Goal: Task Accomplishment & Management: Complete application form

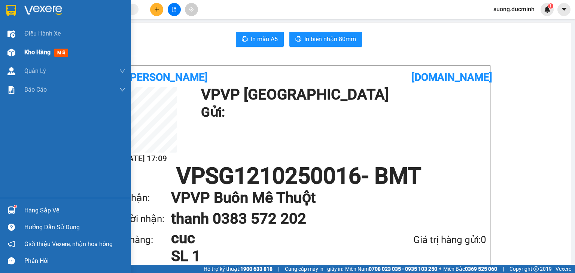
click at [34, 49] on span "Kho hàng" at bounding box center [37, 52] width 26 height 7
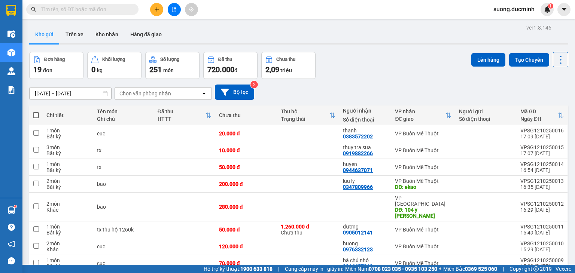
click at [36, 115] on span at bounding box center [36, 115] width 6 height 6
click at [36, 112] on input "checkbox" at bounding box center [36, 112] width 0 height 0
checkbox input "true"
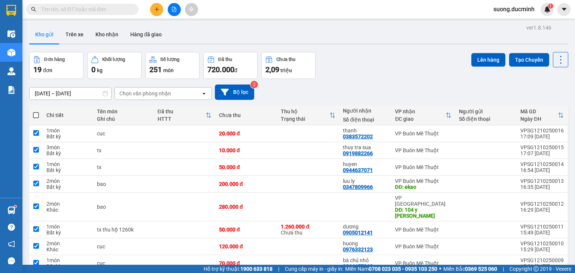
checkbox input "true"
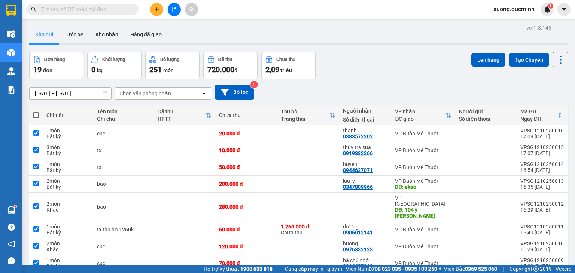
checkbox input "true"
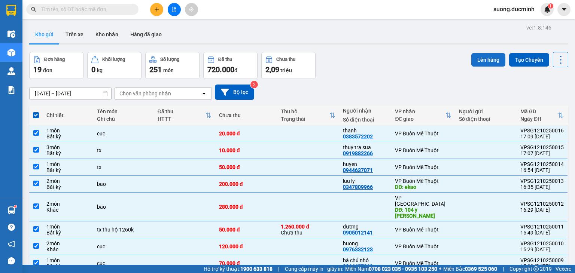
click at [479, 61] on button "Lên hàng" at bounding box center [488, 59] width 34 height 13
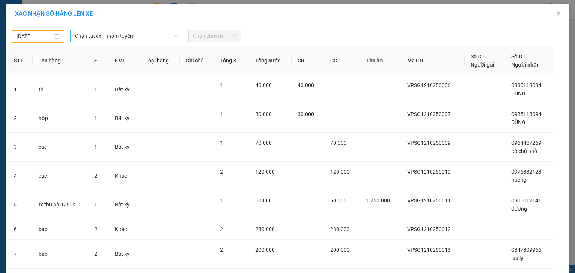
click at [89, 36] on span "Chọn tuyến - nhóm tuyến" at bounding box center [126, 35] width 103 height 11
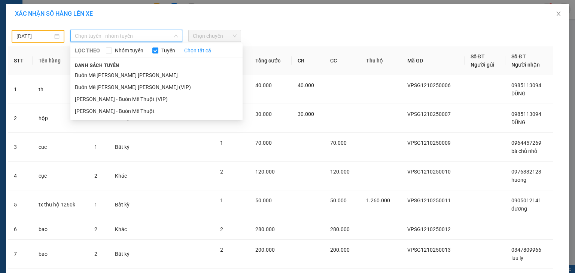
click at [22, 33] on input "[DATE]" at bounding box center [34, 36] width 36 height 8
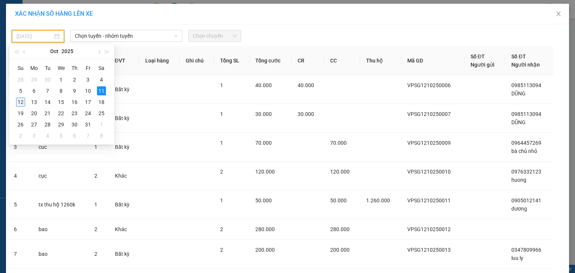
click at [20, 103] on div "12" at bounding box center [20, 102] width 9 height 9
type input "[DATE]"
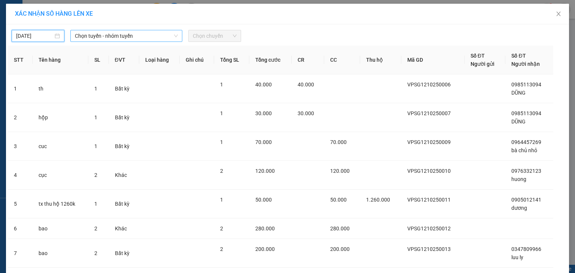
click at [115, 34] on span "Chọn tuyến - nhóm tuyến" at bounding box center [126, 35] width 103 height 11
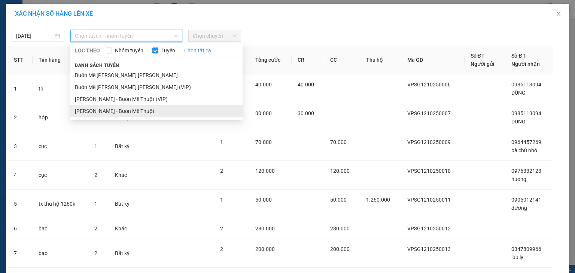
click at [121, 109] on li "[PERSON_NAME] - Buôn Mê Thuột" at bounding box center [156, 111] width 172 height 12
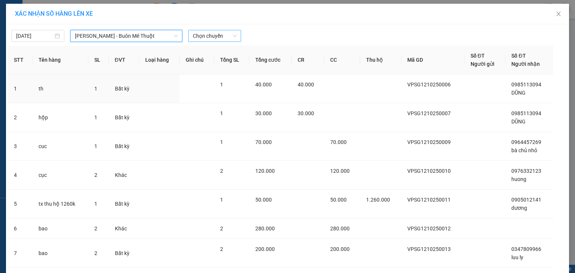
click at [212, 35] on span "Chọn chuyến" at bounding box center [215, 35] width 44 height 11
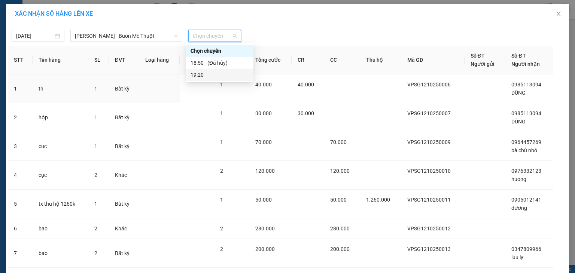
click at [212, 77] on div "19:20" at bounding box center [220, 75] width 58 height 8
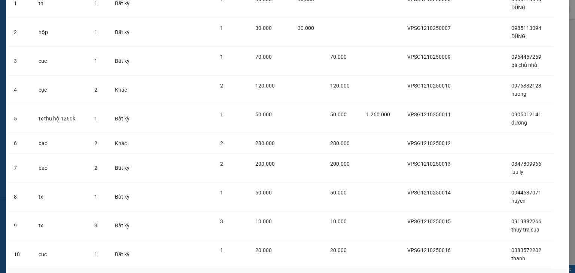
scroll to position [139, 0]
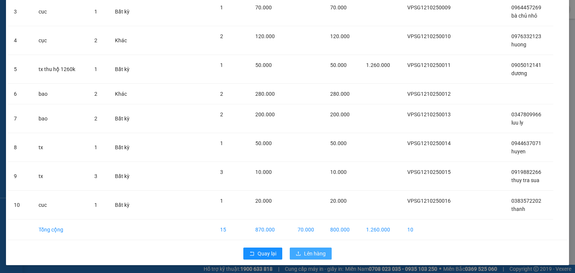
click at [301, 253] on button "Lên hàng" at bounding box center [311, 254] width 42 height 12
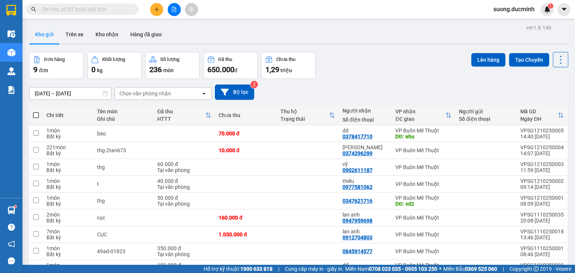
click at [37, 116] on span at bounding box center [36, 115] width 6 height 6
click at [36, 112] on input "checkbox" at bounding box center [36, 112] width 0 height 0
checkbox input "true"
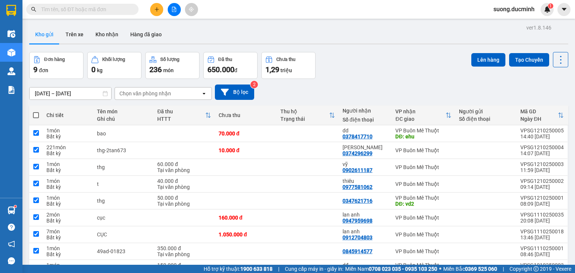
checkbox input "true"
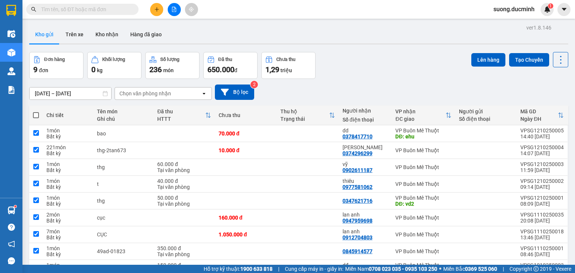
checkbox input "true"
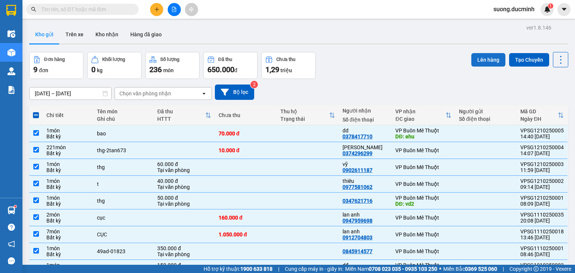
click at [475, 60] on button "Lên hàng" at bounding box center [488, 59] width 34 height 13
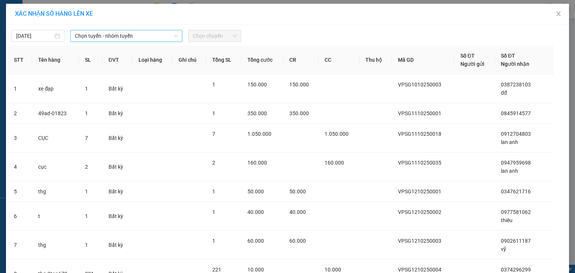
click at [103, 37] on span "Chọn tuyến - nhóm tuyến" at bounding box center [126, 35] width 103 height 11
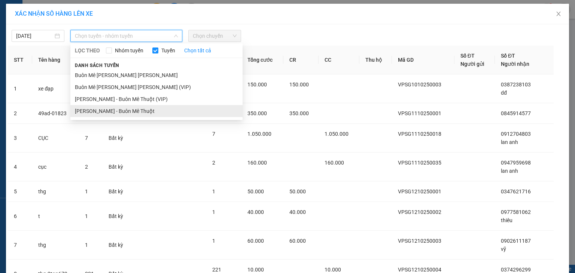
click at [114, 110] on li "[PERSON_NAME] - Buôn Mê Thuột" at bounding box center [156, 111] width 172 height 12
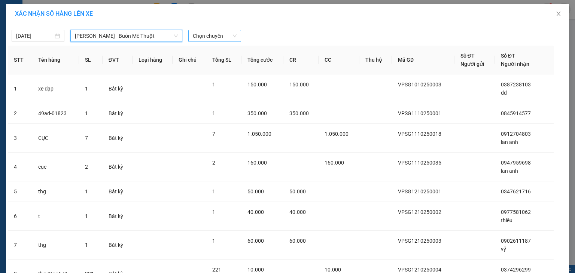
click at [201, 34] on span "Chọn chuyến" at bounding box center [215, 35] width 44 height 11
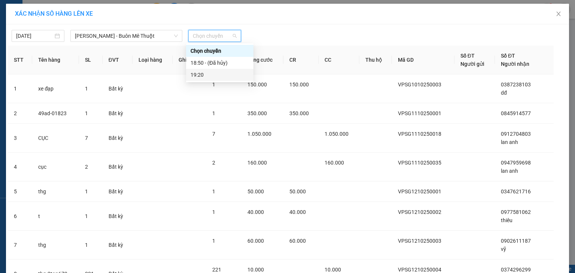
click at [205, 79] on div "19:20" at bounding box center [220, 75] width 58 height 8
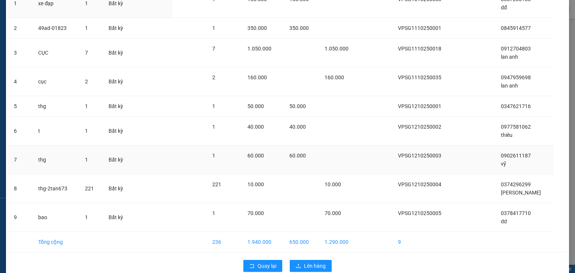
scroll to position [102, 0]
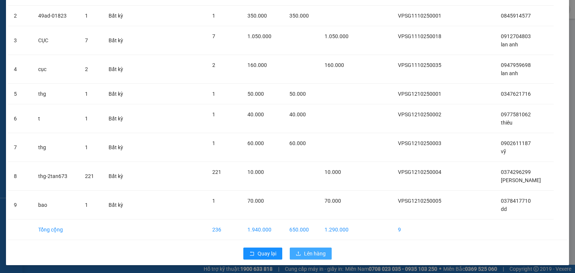
click at [311, 258] on button "Lên hàng" at bounding box center [311, 254] width 42 height 12
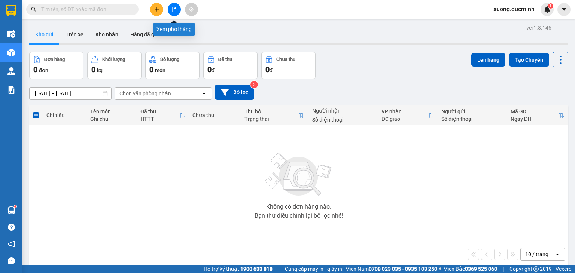
click at [175, 7] on icon "file-add" at bounding box center [173, 9] width 5 height 5
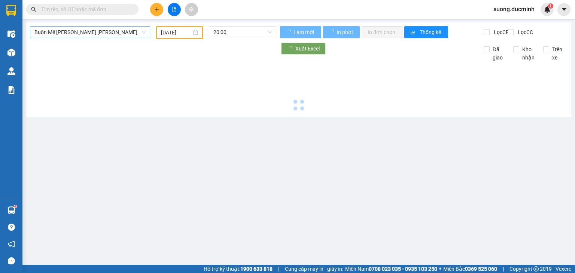
type input "[DATE]"
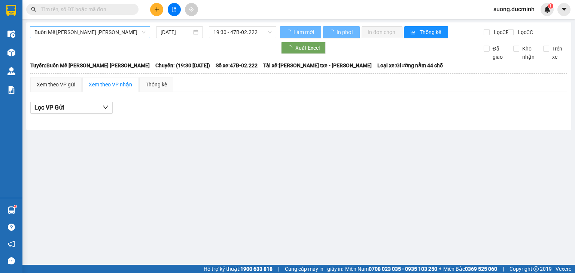
click at [101, 33] on span "Buôn Mê [PERSON_NAME] [PERSON_NAME]" at bounding box center [89, 32] width 111 height 11
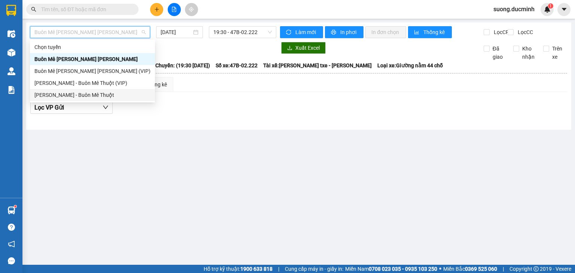
click at [96, 94] on div "[PERSON_NAME] - Buôn Mê Thuột" at bounding box center [92, 95] width 116 height 8
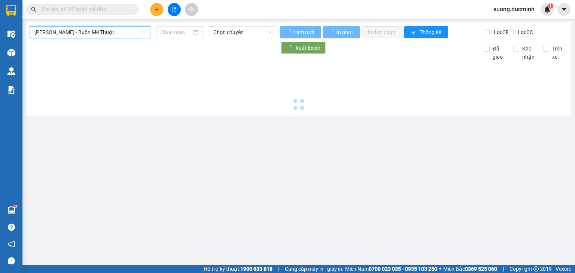
type input "[DATE]"
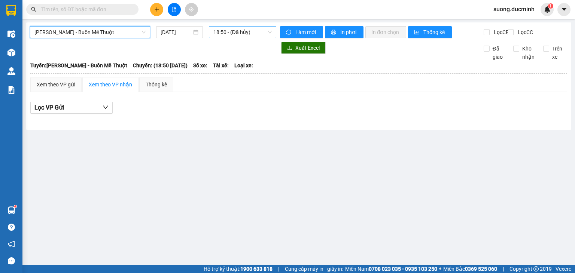
click at [229, 33] on span "18:50 - (Đã hủy)" at bounding box center [242, 32] width 59 height 11
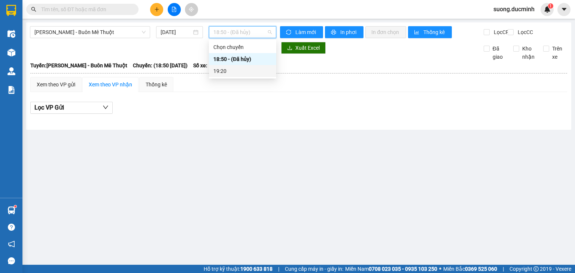
click at [226, 72] on div "19:20" at bounding box center [242, 71] width 58 height 8
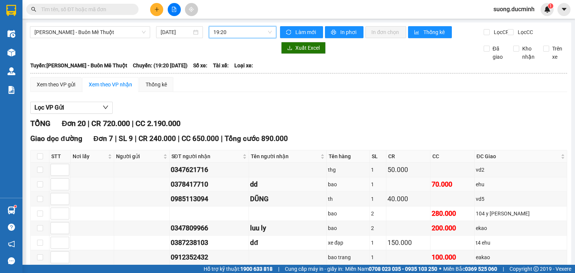
scroll to position [60, 0]
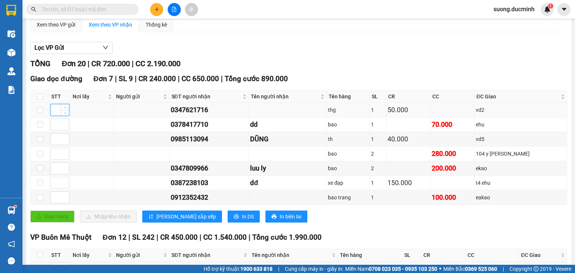
click at [59, 116] on input at bounding box center [60, 109] width 18 height 11
click at [52, 201] on input at bounding box center [60, 197] width 18 height 11
type input "1"
click at [55, 159] on input at bounding box center [60, 153] width 18 height 11
type input "1"
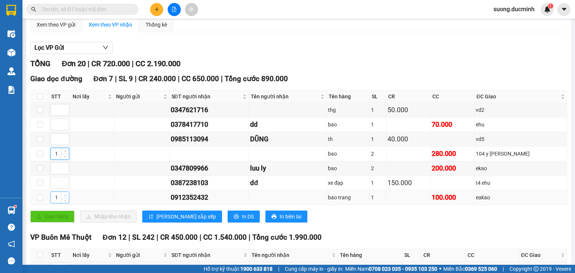
click at [66, 197] on icon "up" at bounding box center [65, 196] width 3 height 3
type input "2"
click at [56, 114] on input at bounding box center [60, 109] width 18 height 11
type input "2"
click at [56, 145] on input at bounding box center [60, 139] width 18 height 11
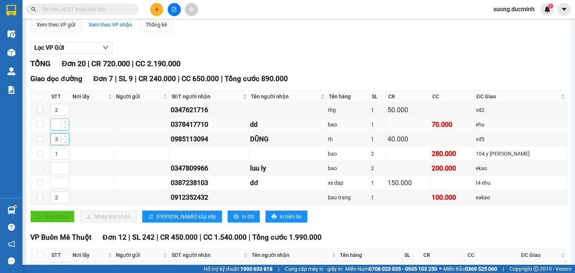
type input "3"
click at [56, 130] on input at bounding box center [60, 124] width 18 height 11
type input "4"
click at [160, 221] on span "[PERSON_NAME] sắp xếp" at bounding box center [186, 217] width 60 height 8
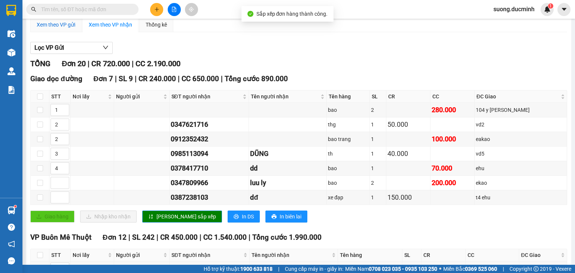
click at [72, 29] on div "Xem theo VP gửi" at bounding box center [56, 25] width 39 height 8
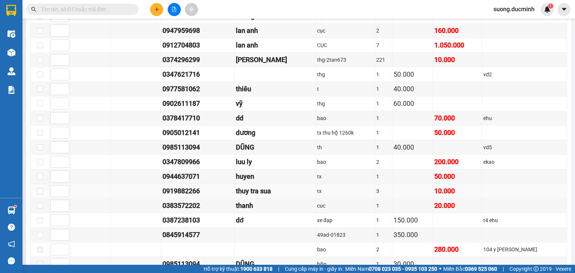
scroll to position [286, 0]
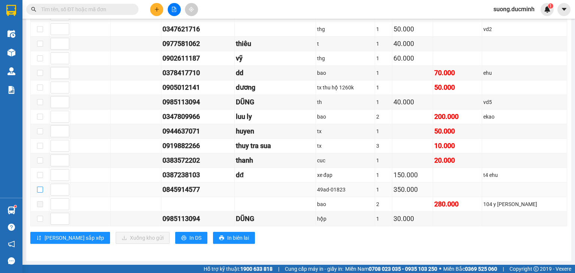
click at [39, 191] on input "checkbox" at bounding box center [40, 190] width 6 height 6
checkbox input "true"
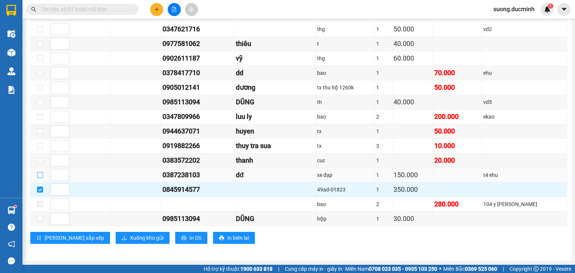
click at [41, 178] on input "checkbox" at bounding box center [40, 175] width 6 height 6
checkbox input "true"
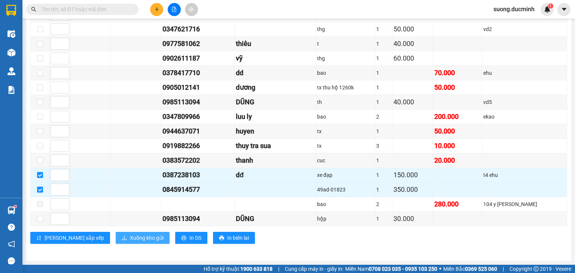
click at [130, 238] on span "Xuống kho gửi" at bounding box center [147, 238] width 34 height 8
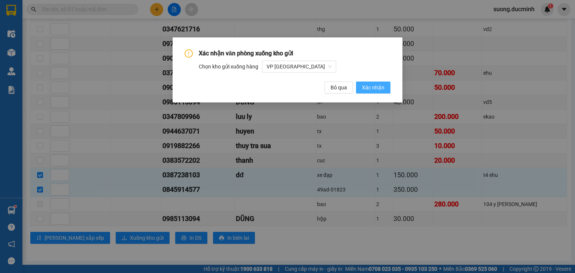
click at [369, 88] on span "Xác nhận" at bounding box center [373, 87] width 22 height 8
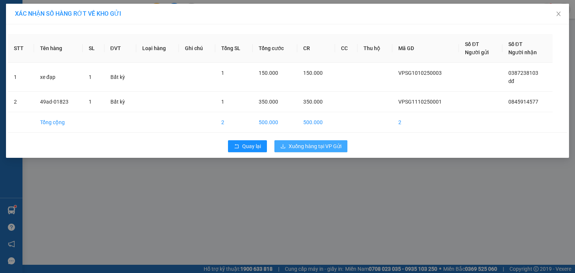
click at [324, 146] on span "Xuống hàng tại VP Gửi" at bounding box center [315, 146] width 53 height 8
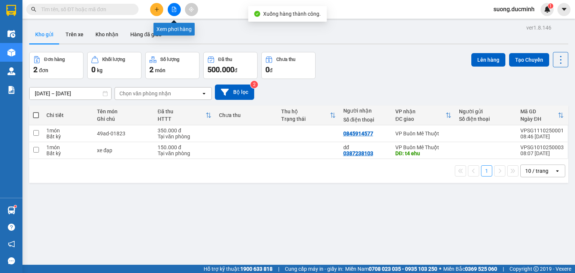
click at [173, 5] on button at bounding box center [174, 9] width 13 height 13
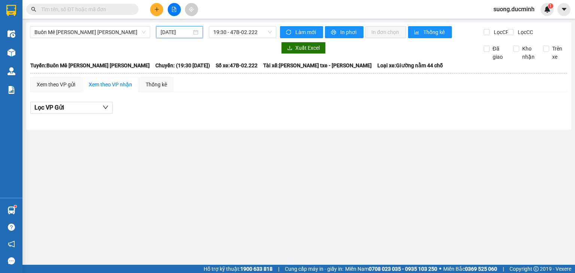
click at [189, 35] on input "[DATE]" at bounding box center [176, 32] width 31 height 8
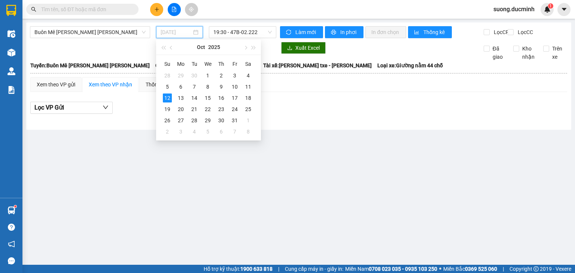
type input "[DATE]"
click at [117, 30] on span "Buôn Mê [PERSON_NAME] [PERSON_NAME]" at bounding box center [89, 32] width 111 height 11
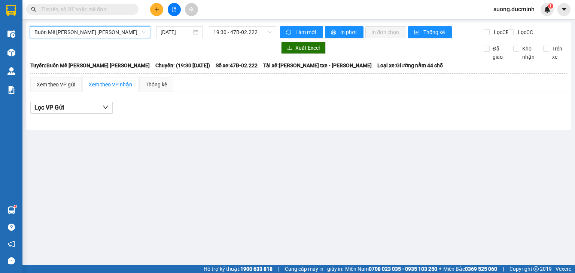
click at [98, 10] on input "text" at bounding box center [85, 9] width 88 height 8
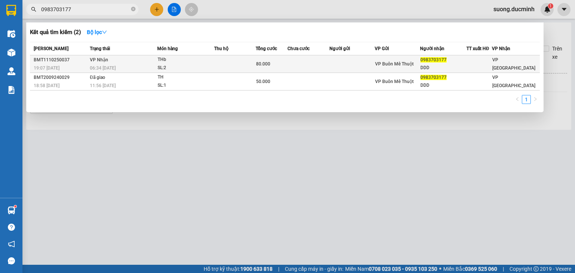
type input "0983703177"
click at [196, 61] on div "THb" at bounding box center [186, 60] width 56 height 8
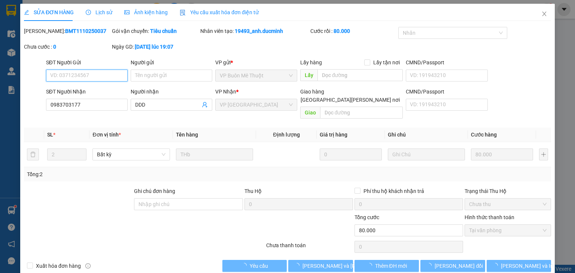
type input "0983703177"
type input "DDD"
type input "0"
type input "80.000"
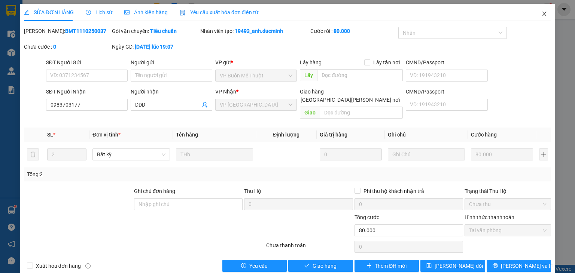
click at [541, 13] on icon "close" at bounding box center [544, 14] width 6 height 6
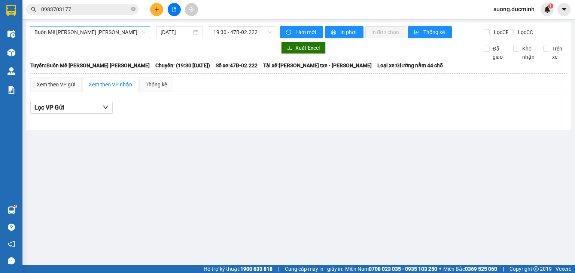
click at [128, 30] on span "Buôn Mê [PERSON_NAME] [PERSON_NAME]" at bounding box center [89, 32] width 111 height 11
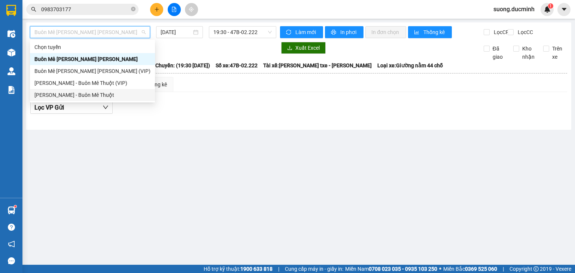
click at [79, 94] on div "[PERSON_NAME] - Buôn Mê Thuột" at bounding box center [92, 95] width 116 height 8
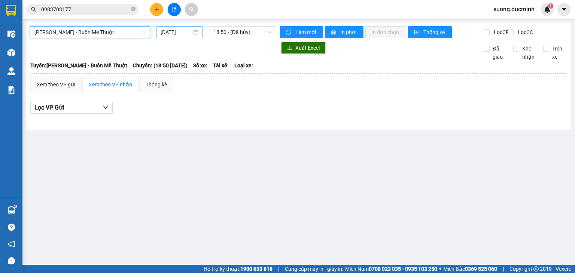
click at [180, 34] on input "[DATE]" at bounding box center [176, 32] width 31 height 8
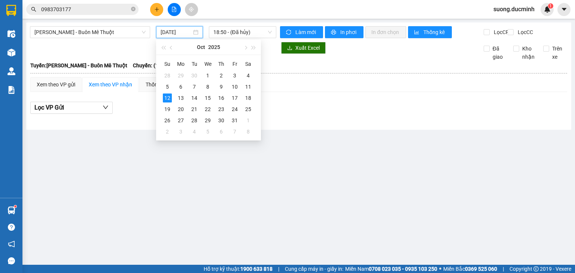
type input "[DATE]"
click at [257, 38] on div "18:50 - (Đã hủy)" at bounding box center [243, 32] width 68 height 12
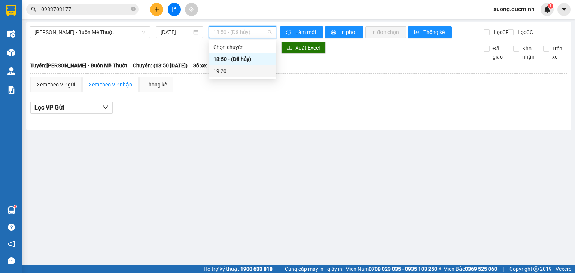
click at [231, 71] on div "19:20" at bounding box center [242, 71] width 58 height 8
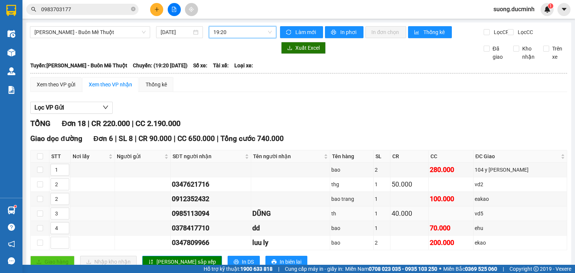
scroll to position [60, 0]
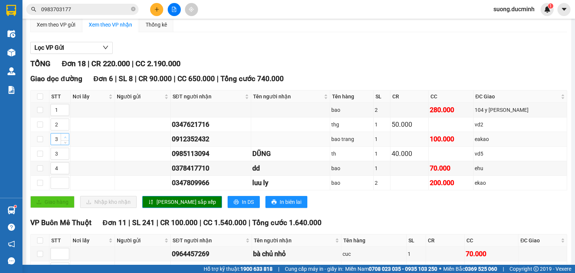
click at [64, 139] on icon "up" at bounding box center [65, 137] width 3 height 3
type input "2"
click at [64, 143] on icon "down" at bounding box center [65, 141] width 3 height 3
type input "3"
click at [66, 124] on icon "up" at bounding box center [65, 123] width 3 height 3
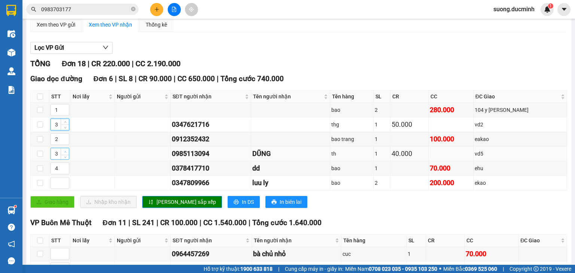
type input "4"
click at [67, 154] on span "up" at bounding box center [65, 152] width 4 height 4
type input "5"
click at [67, 170] on span "Increase Value" at bounding box center [65, 166] width 8 height 7
click at [164, 206] on span "[PERSON_NAME] sắp xếp" at bounding box center [186, 202] width 60 height 8
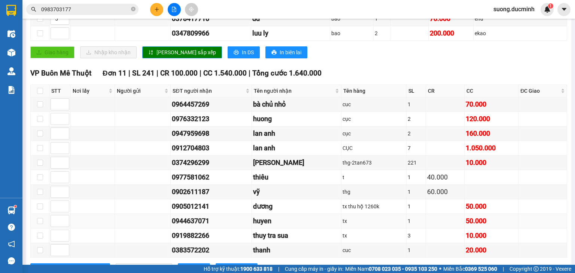
scroll to position [240, 0]
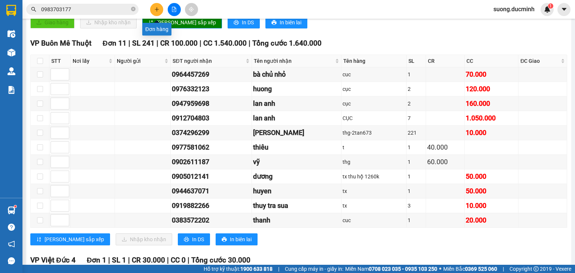
click at [160, 10] on button at bounding box center [156, 9] width 13 height 13
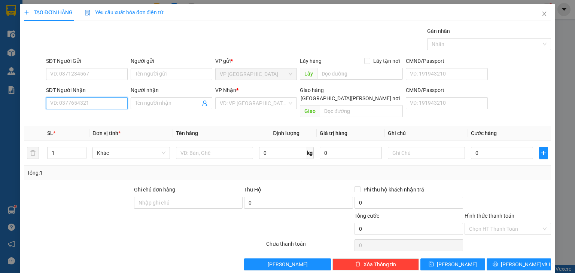
click at [103, 98] on input "SĐT Người Nhận" at bounding box center [87, 103] width 82 height 12
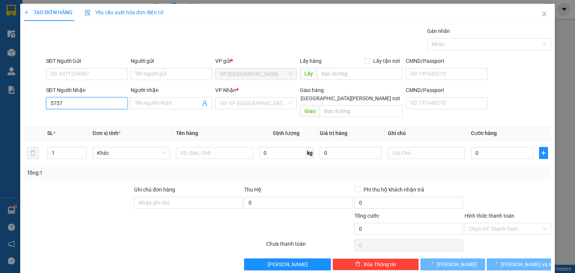
drag, startPoint x: 105, startPoint y: 101, endPoint x: 88, endPoint y: 112, distance: 19.3
click at [105, 102] on input "5757" at bounding box center [87, 103] width 82 height 12
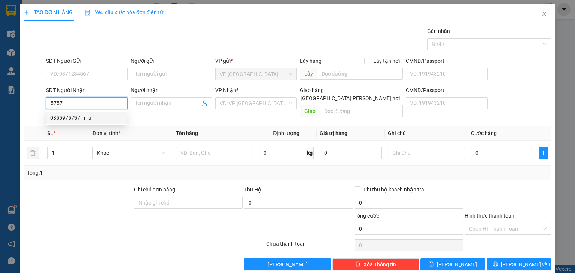
click at [76, 115] on div "0355975757 - mai" at bounding box center [86, 118] width 72 height 8
type input "0355975757"
type input "mai"
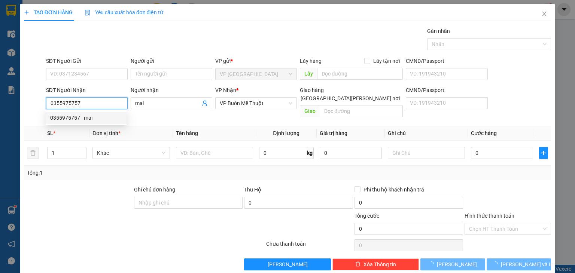
type input "100.000"
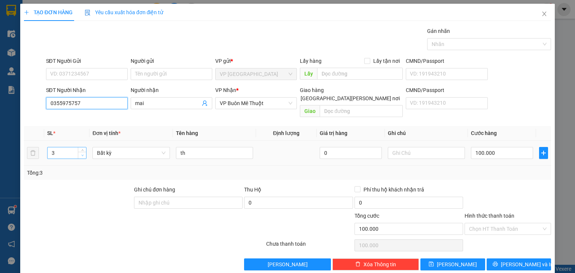
type input "0355975757"
type input "2"
click at [81, 154] on icon "down" at bounding box center [82, 155] width 3 height 3
click at [493, 147] on input "100.000" at bounding box center [502, 153] width 62 height 12
type input "0"
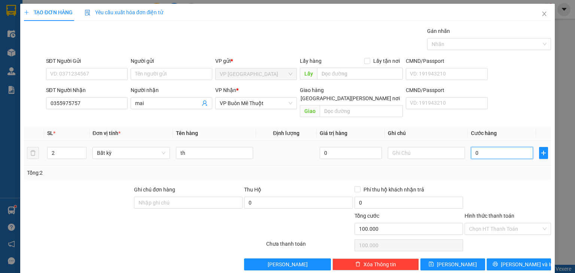
type input "0"
type input "6"
type input "06"
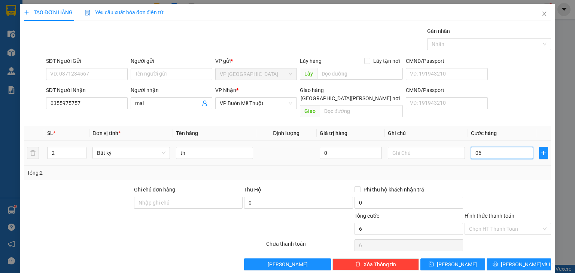
type input "60"
type input "060"
type input "60.000"
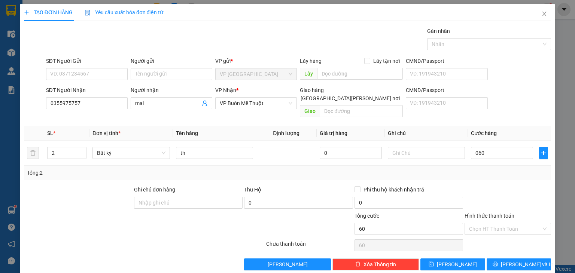
type input "60.000"
click at [485, 187] on div at bounding box center [508, 199] width 88 height 26
click at [487, 259] on button "[PERSON_NAME] và In" at bounding box center [519, 265] width 65 height 12
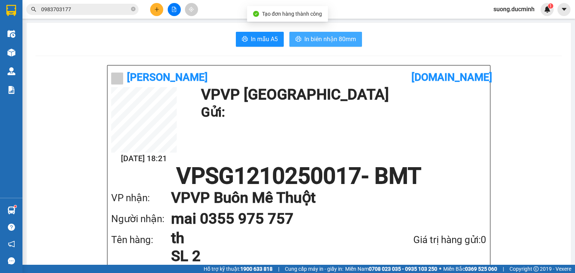
click at [298, 40] on icon "printer" at bounding box center [298, 38] width 6 height 5
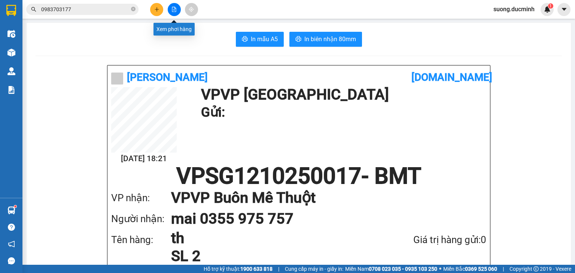
click at [170, 10] on button at bounding box center [174, 9] width 13 height 13
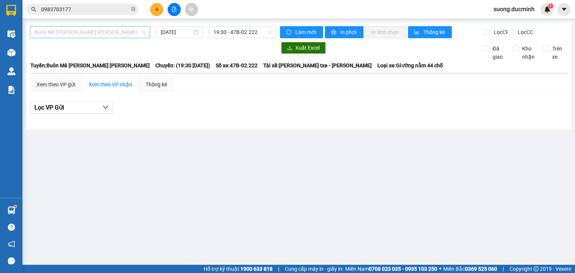
click at [109, 33] on span "Buôn Mê [PERSON_NAME] [PERSON_NAME]" at bounding box center [89, 32] width 111 height 11
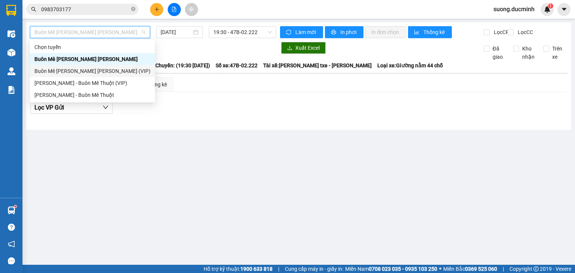
click at [103, 70] on div "Buôn Mê [PERSON_NAME] [PERSON_NAME] (VIP)" at bounding box center [92, 71] width 116 height 8
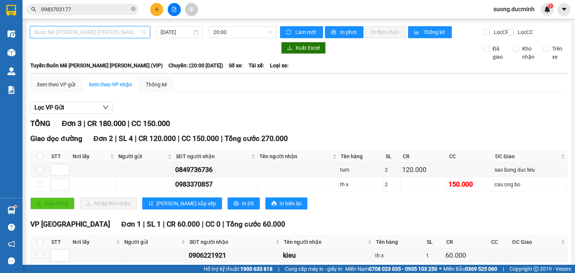
click at [101, 29] on span "Buôn Mê [PERSON_NAME] [PERSON_NAME] (VIP)" at bounding box center [89, 32] width 111 height 11
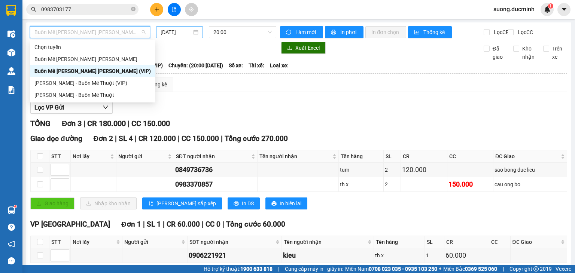
click at [178, 30] on input "[DATE]" at bounding box center [176, 32] width 31 height 8
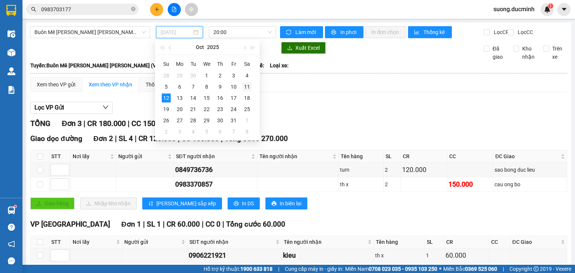
click at [245, 85] on div "11" at bounding box center [247, 86] width 9 height 9
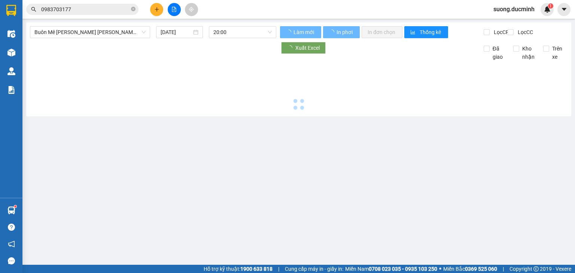
type input "[DATE]"
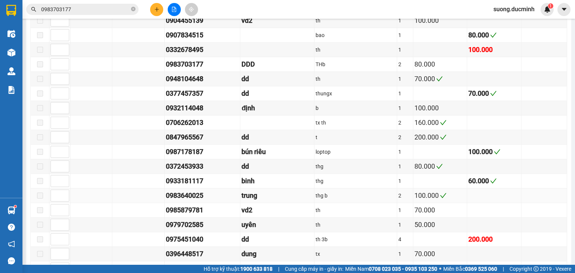
scroll to position [719, 0]
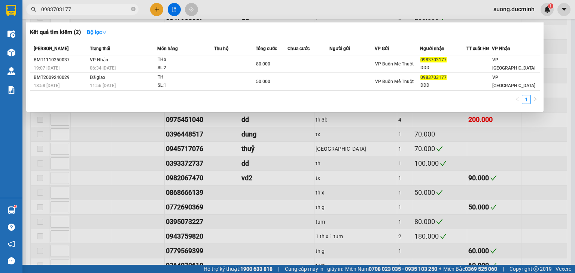
drag, startPoint x: 133, startPoint y: 10, endPoint x: 131, endPoint y: 16, distance: 5.7
click at [133, 10] on icon "close-circle" at bounding box center [133, 9] width 4 height 4
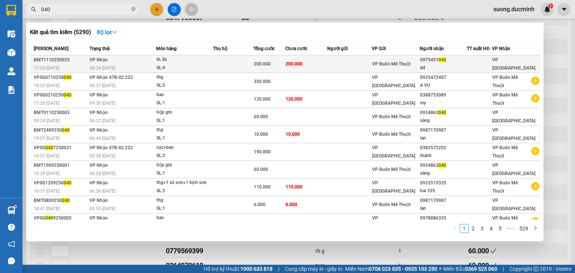
type input "040"
click at [200, 67] on div "SL: 4" at bounding box center [184, 68] width 56 height 8
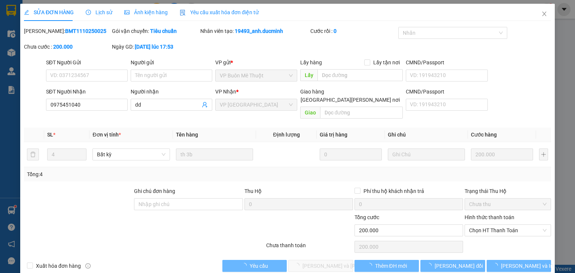
type input "0975451040"
type input "dd"
type input "0"
type input "200.000"
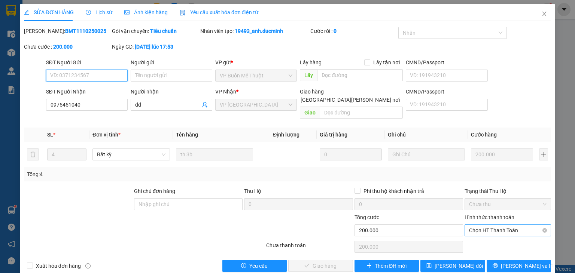
click at [497, 225] on span "Chọn HT Thanh Toán" at bounding box center [507, 230] width 77 height 11
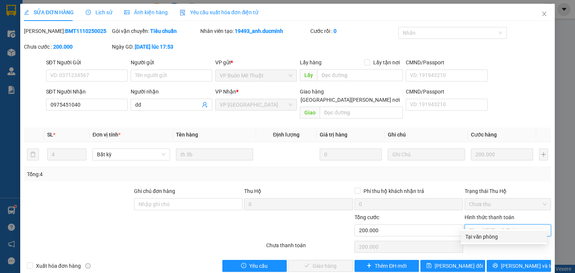
drag, startPoint x: 493, startPoint y: 237, endPoint x: 438, endPoint y: 246, distance: 55.3
click at [488, 240] on div "Tại văn phòng" at bounding box center [503, 237] width 77 height 8
type input "0"
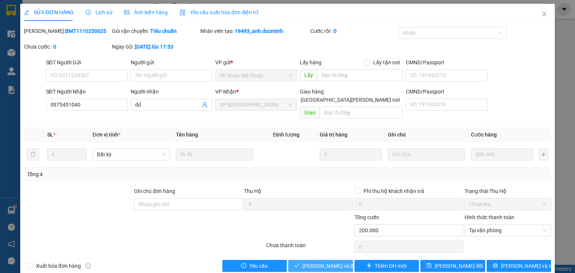
click at [310, 262] on span "[PERSON_NAME] và [PERSON_NAME] hàng" at bounding box center [352, 266] width 101 height 8
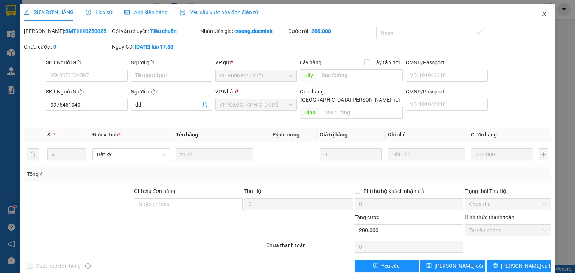
click at [541, 15] on icon "close" at bounding box center [544, 14] width 6 height 6
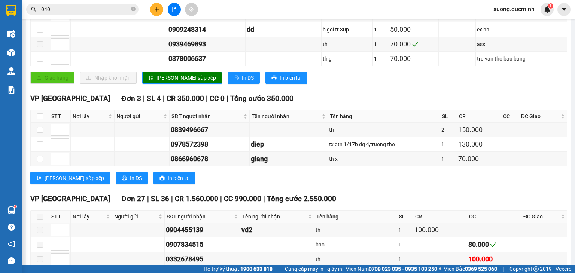
scroll to position [479, 0]
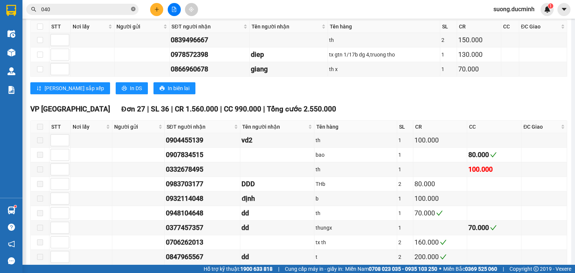
click at [134, 7] on icon "close-circle" at bounding box center [133, 9] width 4 height 4
click at [115, 9] on input "text" at bounding box center [85, 9] width 88 height 8
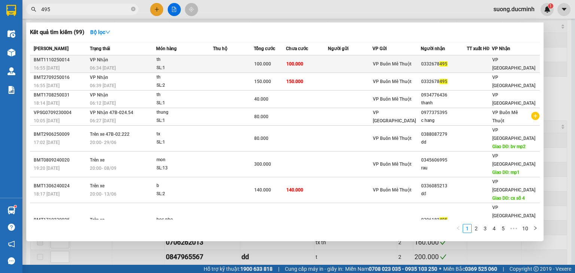
type input "495"
click at [322, 62] on td "100.000" at bounding box center [307, 64] width 42 height 18
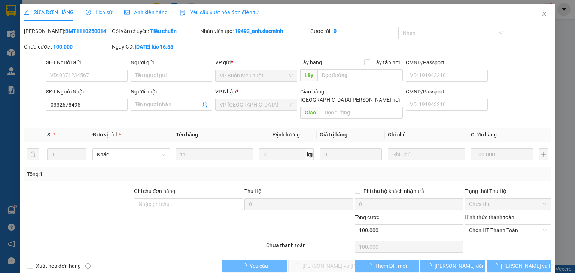
type input "0332678495"
type input "0"
type input "100.000"
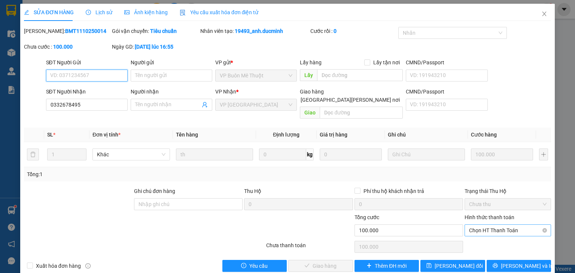
click at [498, 228] on span "Chọn HT Thanh Toán" at bounding box center [507, 230] width 77 height 11
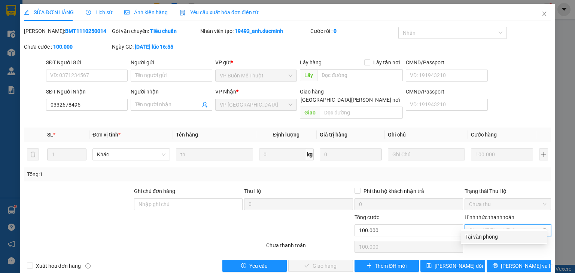
click at [498, 225] on span "Chọn HT Thanh Toán" at bounding box center [507, 230] width 77 height 11
click at [493, 241] on div "Tại văn phòng" at bounding box center [503, 237] width 77 height 8
type input "0"
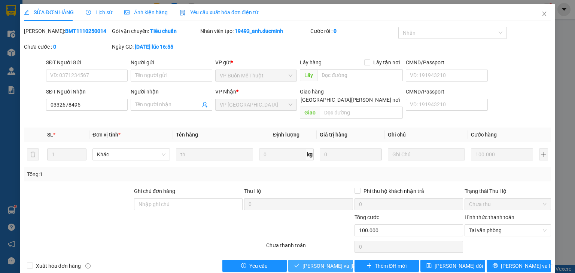
click at [323, 262] on span "[PERSON_NAME] và [PERSON_NAME] hàng" at bounding box center [352, 266] width 101 height 8
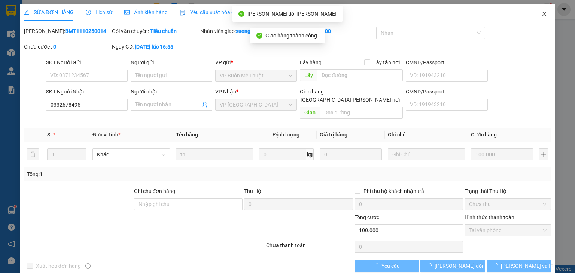
drag, startPoint x: 538, startPoint y: 16, endPoint x: 535, endPoint y: 22, distance: 6.9
click at [541, 16] on icon "close" at bounding box center [544, 14] width 6 height 6
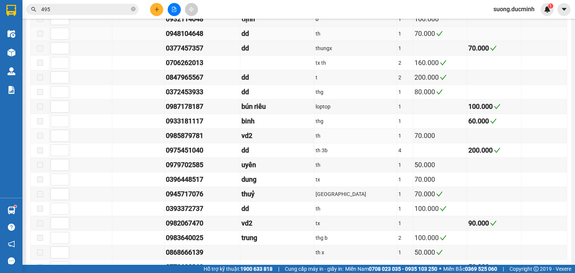
scroll to position [749, 0]
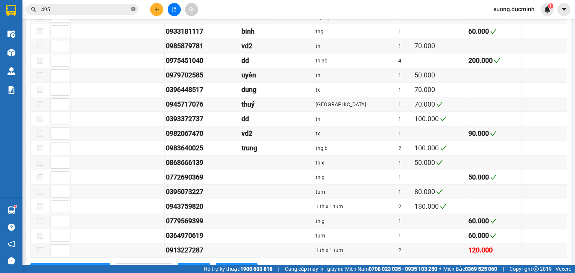
click at [133, 7] on icon "close-circle" at bounding box center [133, 9] width 4 height 4
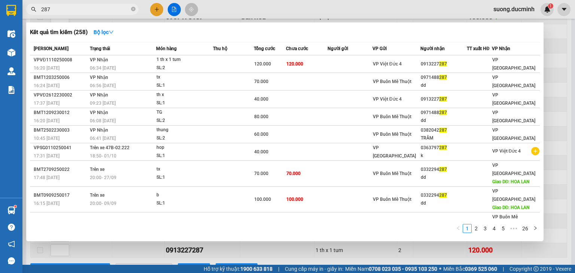
scroll to position [18, 0]
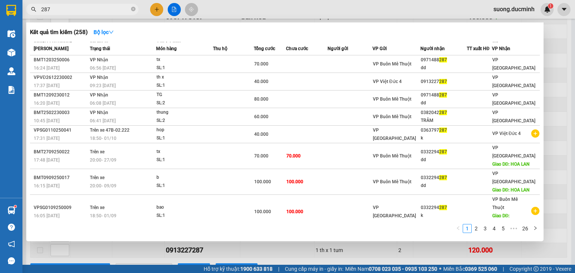
type input "287"
click at [557, 159] on div at bounding box center [287, 136] width 575 height 273
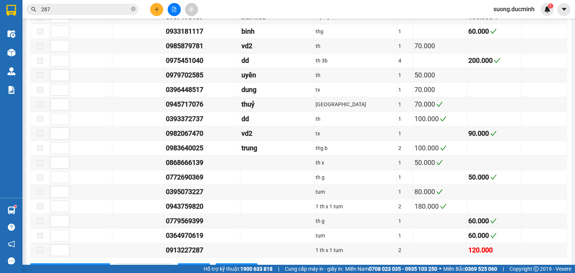
click at [116, 12] on input "287" at bounding box center [85, 9] width 88 height 8
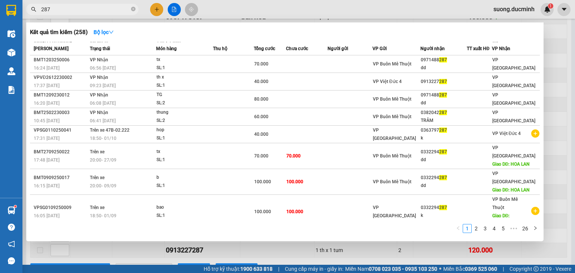
drag, startPoint x: 552, startPoint y: 123, endPoint x: 529, endPoint y: 126, distance: 23.0
click at [550, 124] on div at bounding box center [287, 136] width 575 height 273
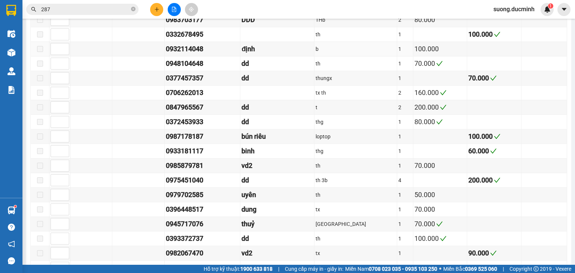
scroll to position [509, 0]
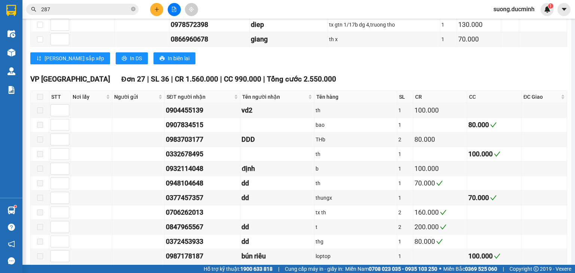
click at [39, 95] on span at bounding box center [40, 97] width 6 height 6
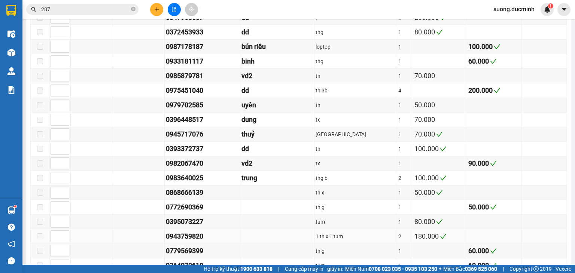
scroll to position [773, 0]
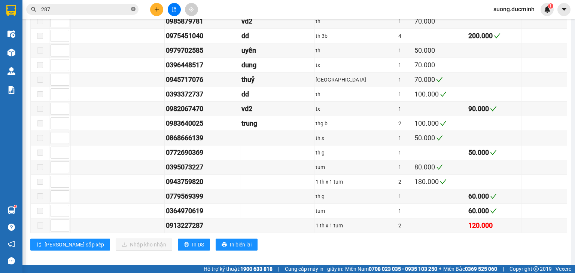
click at [132, 7] on icon "close-circle" at bounding box center [133, 9] width 4 height 4
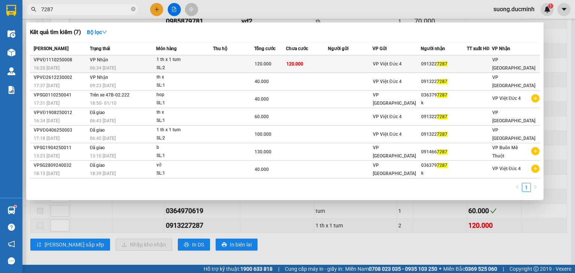
type input "7287"
click at [227, 64] on td at bounding box center [233, 64] width 41 height 18
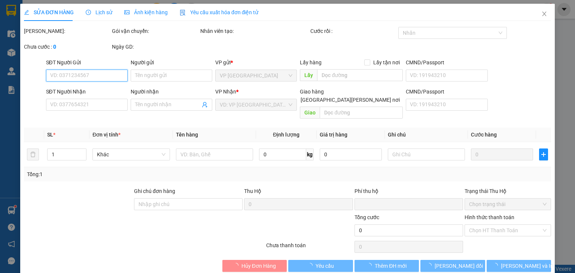
type input "0913227287"
type input "0"
type input "120.000"
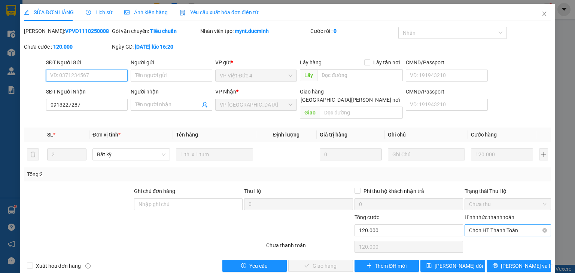
click at [478, 225] on span "Chọn HT Thanh Toán" at bounding box center [507, 230] width 77 height 11
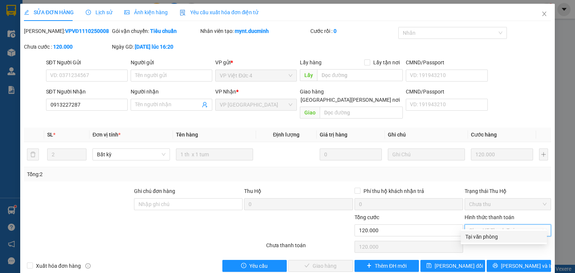
click at [478, 237] on div "Tại văn phòng" at bounding box center [503, 237] width 77 height 8
type input "0"
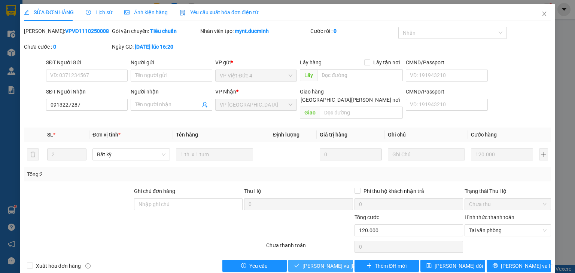
click at [337, 262] on span "[PERSON_NAME] và [PERSON_NAME] hàng" at bounding box center [352, 266] width 101 height 8
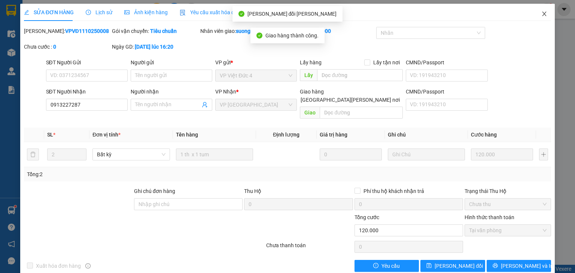
click at [542, 15] on icon "close" at bounding box center [544, 14] width 4 height 4
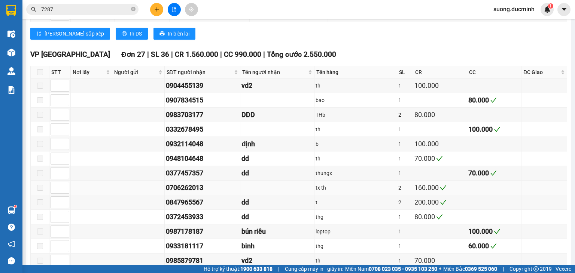
scroll to position [504, 0]
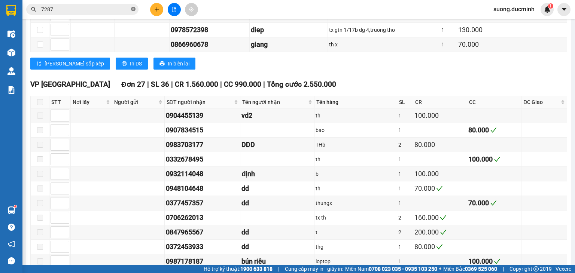
click at [134, 9] on icon "close-circle" at bounding box center [133, 9] width 4 height 4
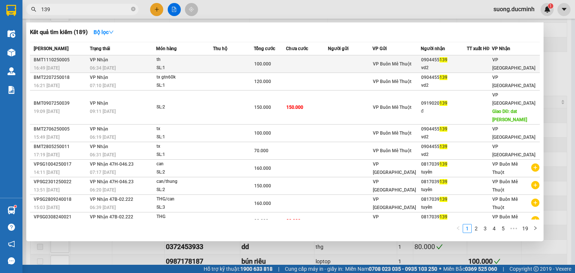
type input "139"
click at [196, 69] on div "SL: 1" at bounding box center [184, 68] width 56 height 8
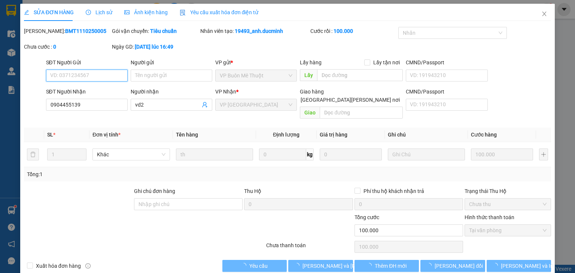
type input "0904455139"
type input "vd2"
type input "0"
type input "100.000"
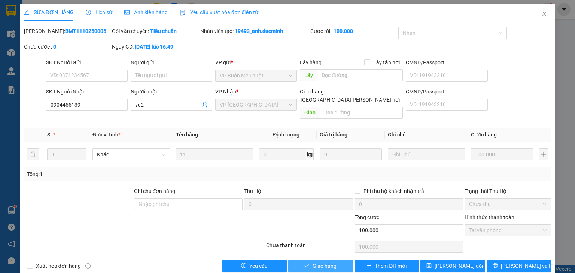
click at [331, 262] on span "Giao hàng" at bounding box center [325, 266] width 24 height 8
type input "0"
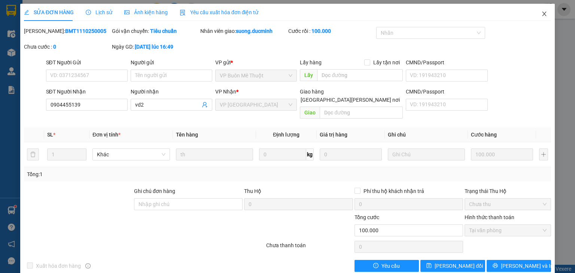
click at [542, 16] on icon "close" at bounding box center [544, 14] width 4 height 4
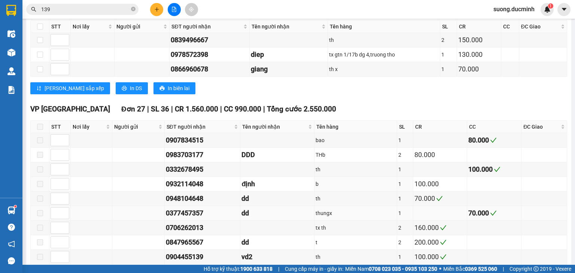
scroll to position [509, 0]
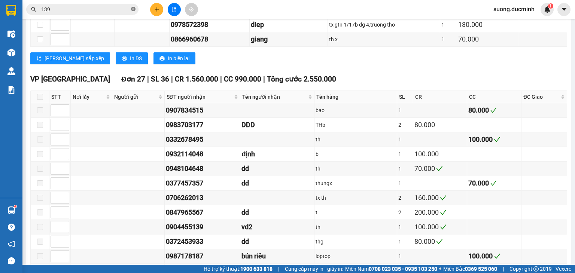
click at [134, 9] on icon "close-circle" at bounding box center [133, 9] width 4 height 4
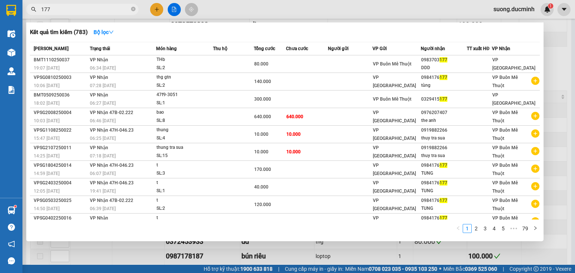
type input "177"
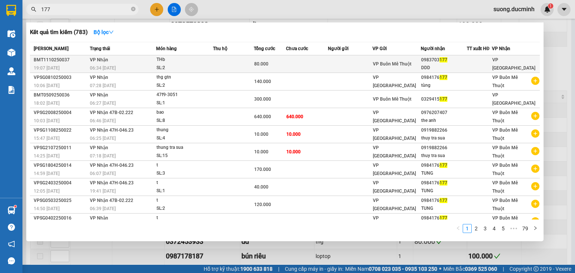
click at [191, 66] on div "SL: 2" at bounding box center [184, 68] width 56 height 8
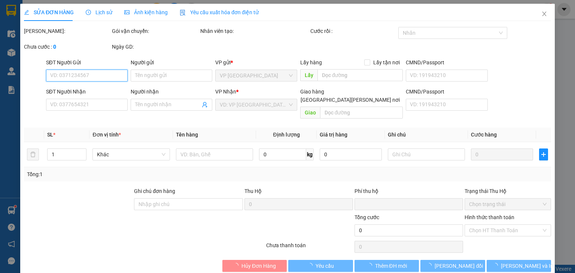
type input "0983703177"
type input "DDD"
type input "0"
type input "80.000"
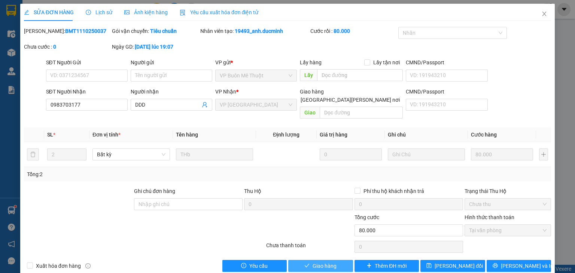
click at [337, 260] on button "Giao hàng" at bounding box center [320, 266] width 65 height 12
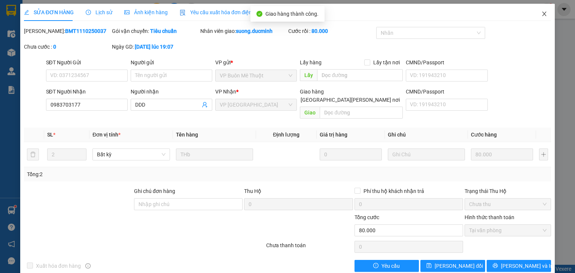
click at [541, 10] on span "Close" at bounding box center [544, 14] width 21 height 21
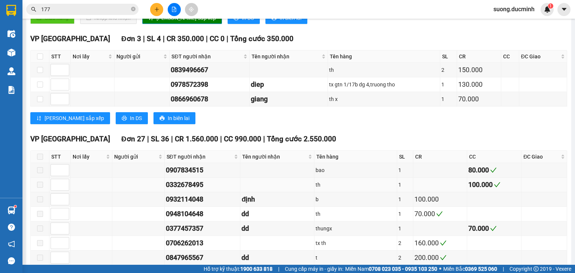
scroll to position [539, 0]
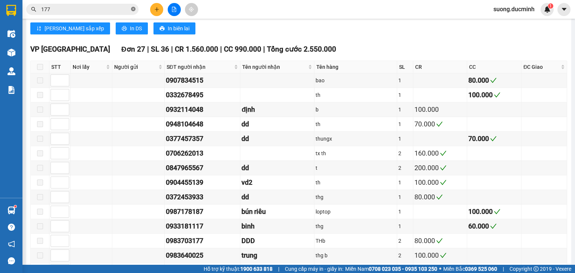
click at [133, 8] on icon "close-circle" at bounding box center [133, 9] width 4 height 4
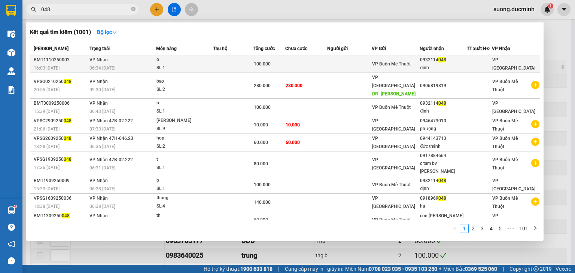
type input "048"
click at [338, 60] on td at bounding box center [349, 64] width 45 height 18
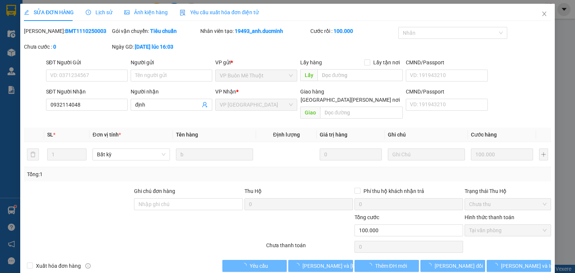
type input "0932114048"
type input "định"
type input "0"
type input "100.000"
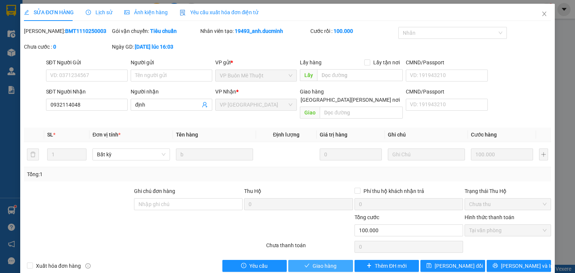
click at [329, 262] on span "Giao hàng" at bounding box center [325, 266] width 24 height 8
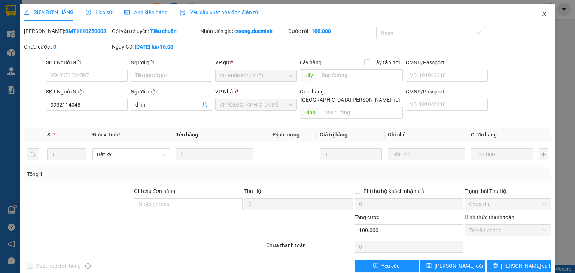
click at [541, 13] on icon "close" at bounding box center [544, 14] width 6 height 6
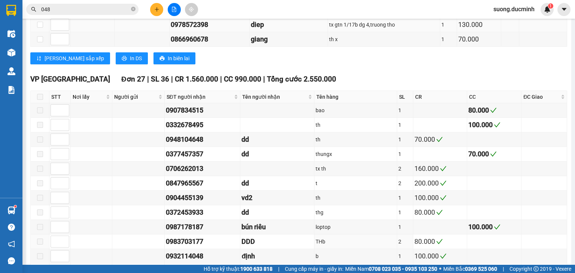
scroll to position [569, 0]
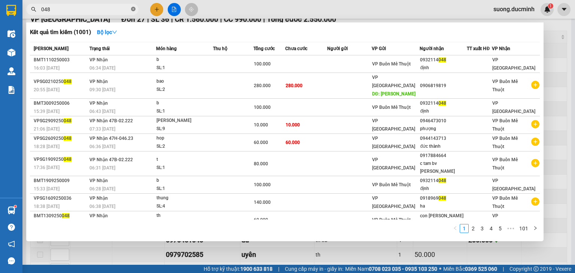
click at [133, 9] on icon "close-circle" at bounding box center [133, 9] width 4 height 4
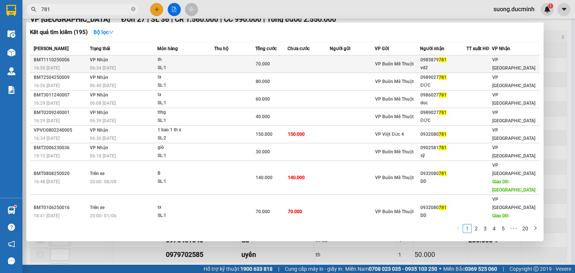
type input "781"
click at [197, 60] on div "th" at bounding box center [186, 60] width 56 height 8
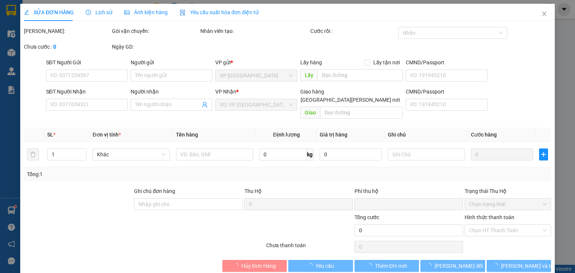
type input "0985879781"
type input "vd2"
type input "0"
type input "70.000"
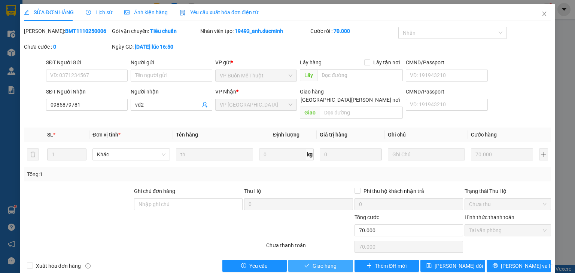
click at [313, 262] on span "Giao hàng" at bounding box center [325, 266] width 24 height 8
type input "0"
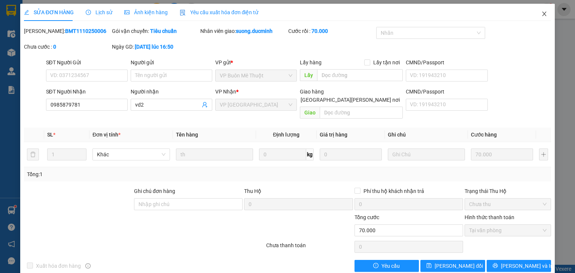
click at [541, 15] on icon "close" at bounding box center [544, 14] width 6 height 6
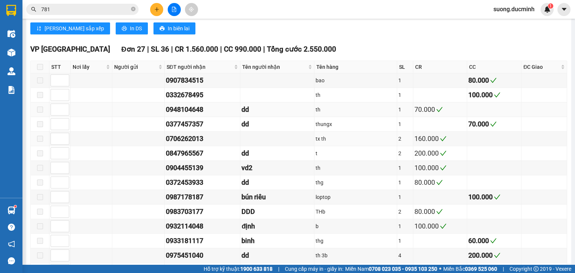
scroll to position [629, 0]
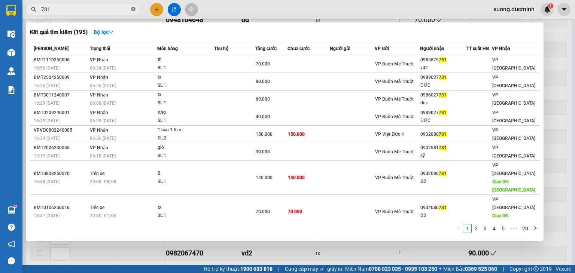
click at [134, 8] on icon "close-circle" at bounding box center [133, 9] width 4 height 4
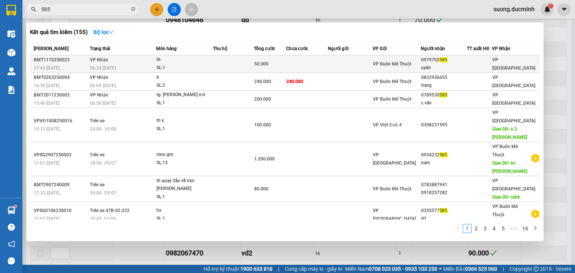
type input "585"
click at [321, 60] on td at bounding box center [307, 64] width 42 height 18
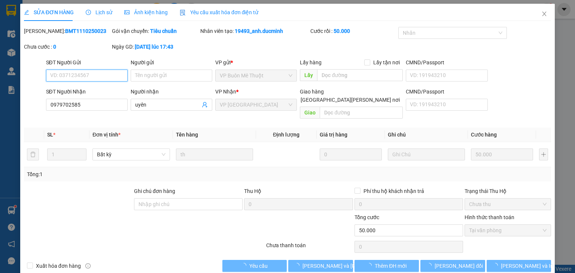
type input "0979702585"
type input "uyên"
type input "0"
type input "50.000"
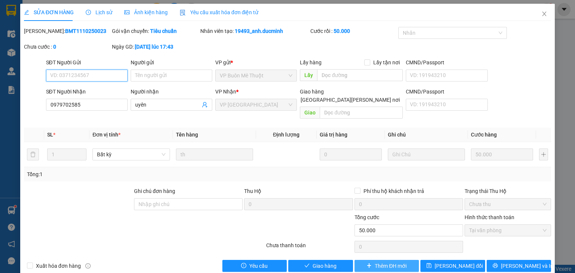
scroll to position [4, 0]
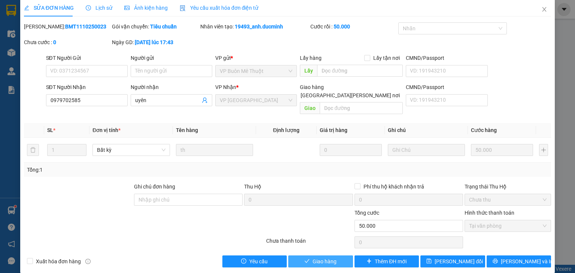
click at [307, 256] on button "Giao hàng" at bounding box center [320, 262] width 65 height 12
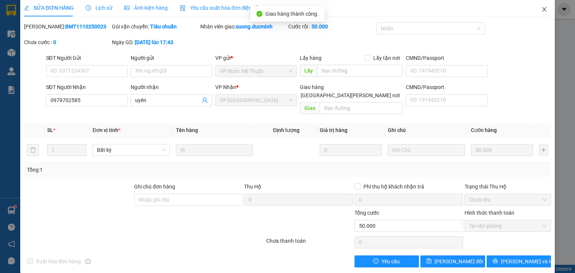
click at [542, 10] on icon "close" at bounding box center [544, 9] width 6 height 6
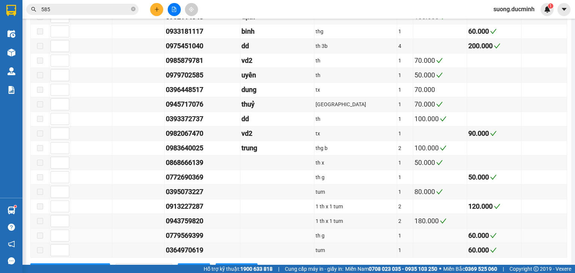
scroll to position [773, 0]
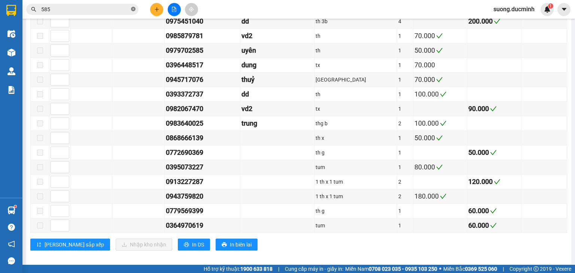
click at [132, 9] on icon "close-circle" at bounding box center [133, 9] width 4 height 4
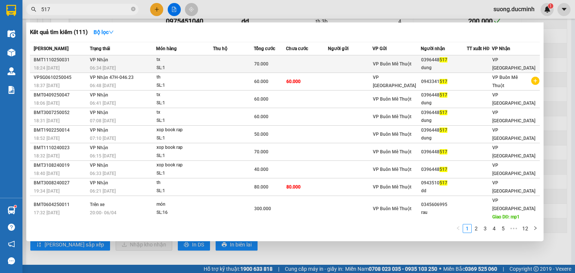
type input "517"
click at [229, 61] on td at bounding box center [233, 64] width 41 height 18
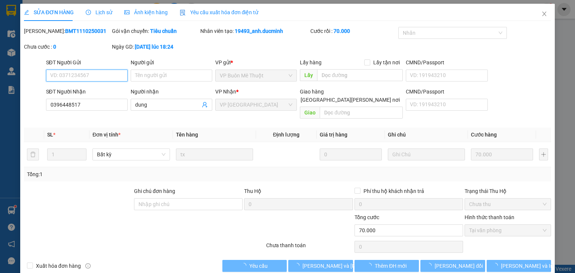
type input "0396448517"
type input "dung"
type input "0"
type input "70.000"
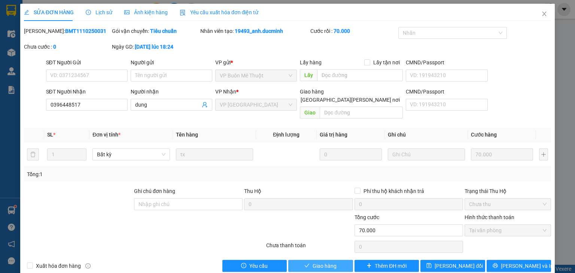
click at [328, 262] on span "Giao hàng" at bounding box center [325, 266] width 24 height 8
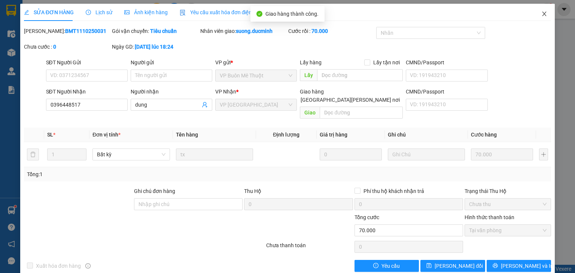
click at [541, 13] on icon "close" at bounding box center [544, 14] width 6 height 6
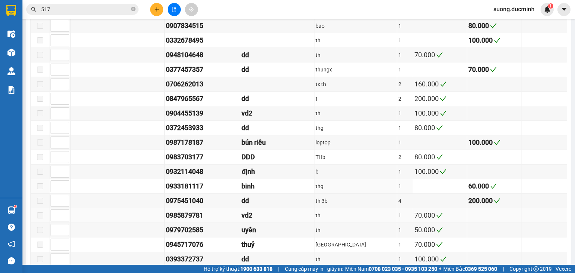
scroll to position [504, 0]
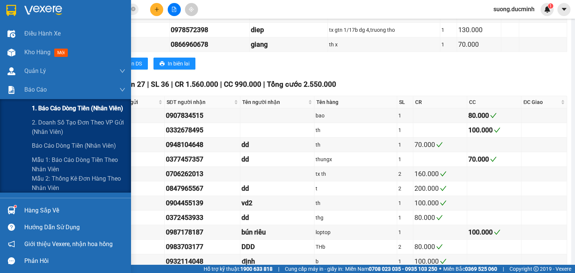
click at [49, 111] on span "1. Báo cáo dòng tiền (nhân viên)" at bounding box center [77, 108] width 91 height 9
